Goal: Task Accomplishment & Management: Manage account settings

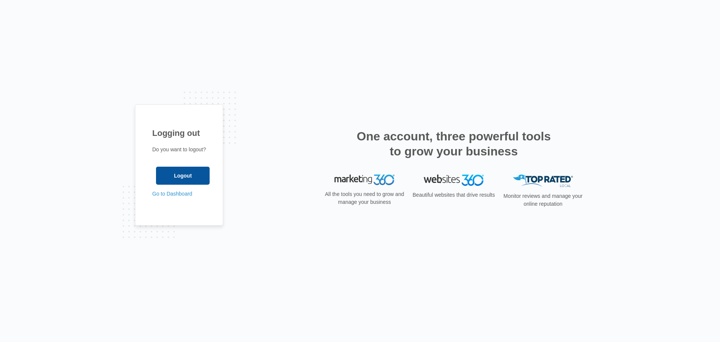
click at [204, 179] on input "Logout" at bounding box center [183, 176] width 54 height 18
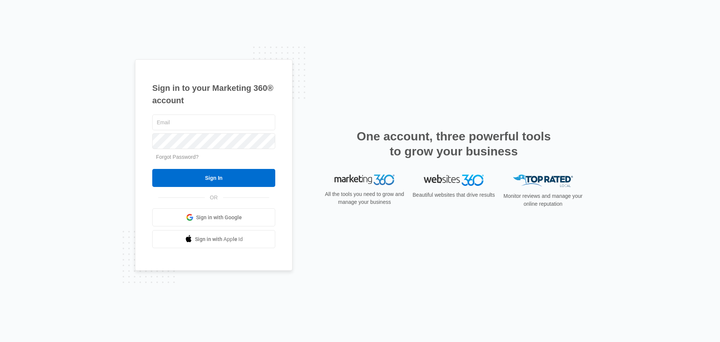
type input "diamond.ap@diamondhvacservicesinc.com"
click at [204, 178] on input "Sign In" at bounding box center [213, 178] width 123 height 18
